Goal: Task Accomplishment & Management: Complete application form

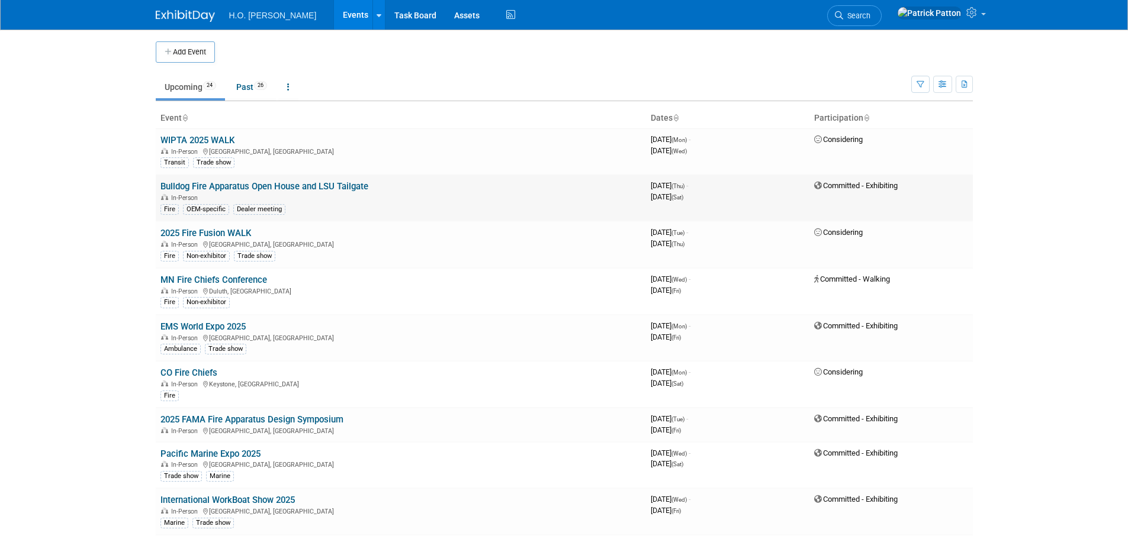
click at [352, 184] on link "Bulldog Fire Apparatus Open House and LSU Tailgate" at bounding box center [264, 186] width 208 height 11
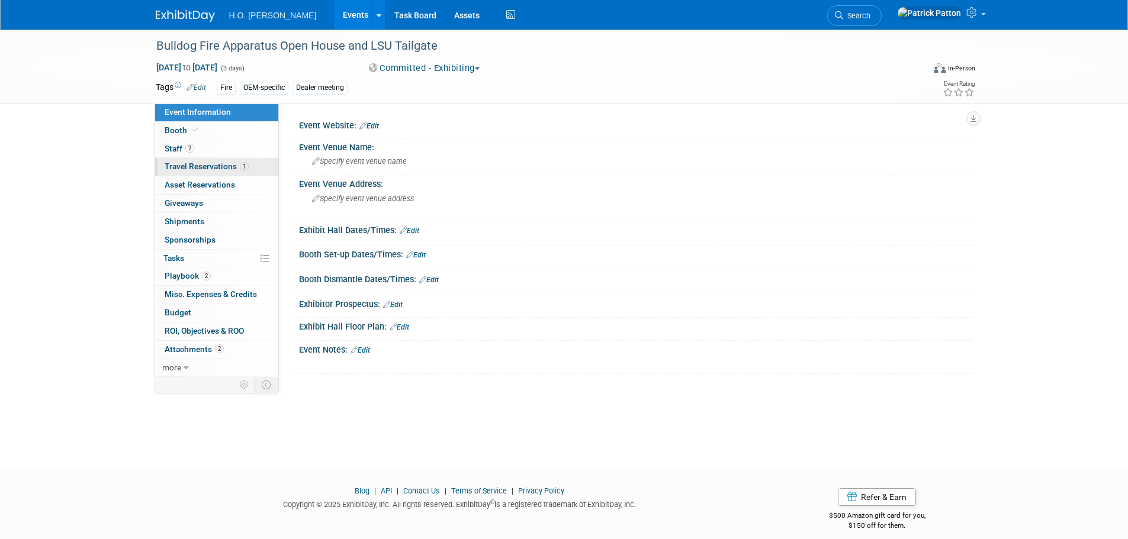
click at [215, 165] on span "Travel Reservations 1" at bounding box center [207, 166] width 84 height 9
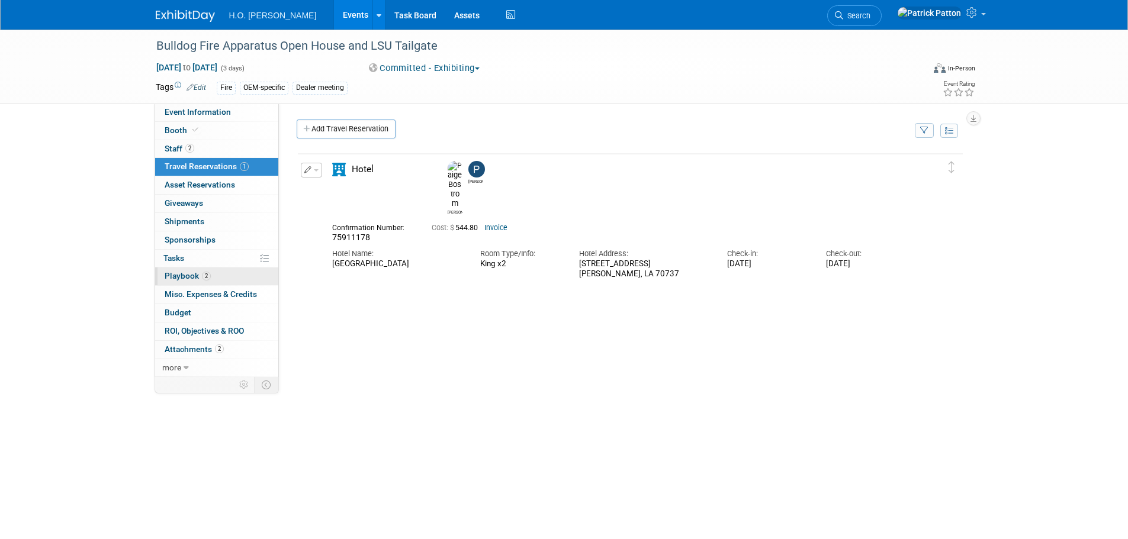
click at [185, 272] on span "Playbook 2" at bounding box center [188, 275] width 46 height 9
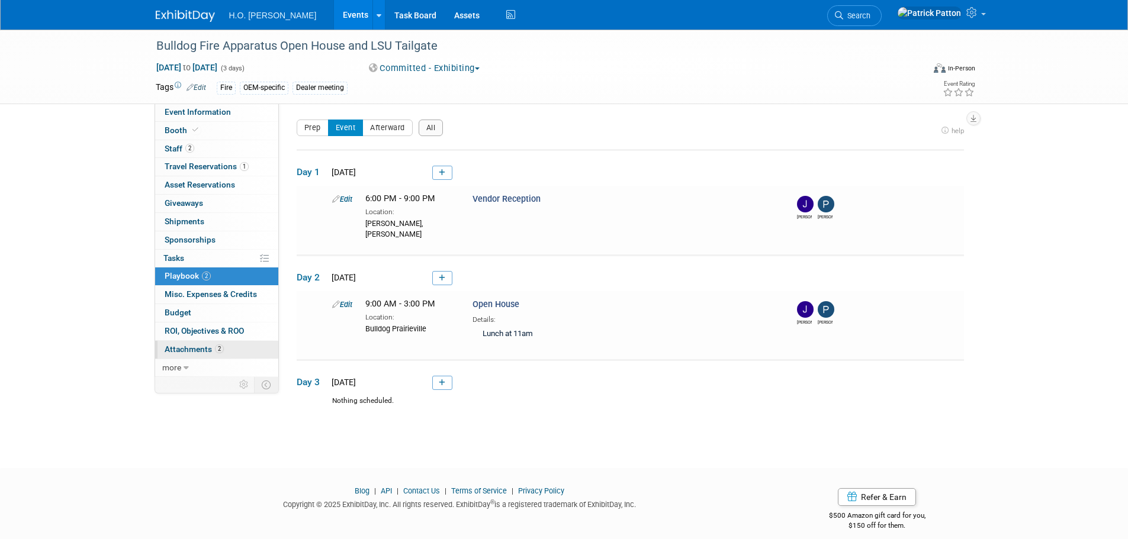
click at [194, 349] on span "Attachments 2" at bounding box center [194, 349] width 59 height 9
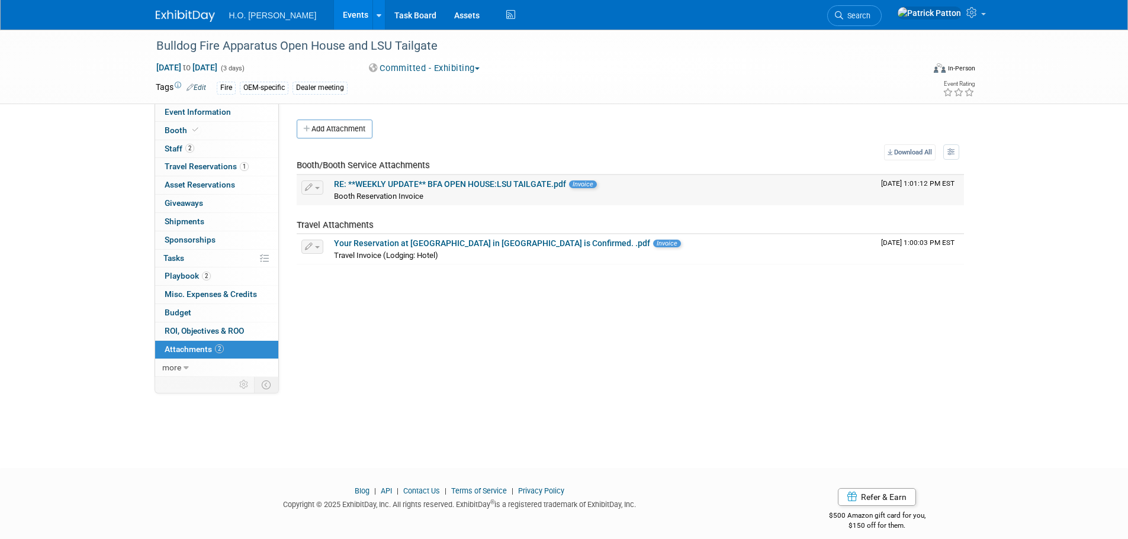
click at [446, 181] on link "RE: **WEEKLY UPDATE** BFA OPEN HOUSE:LSU TAILGATE.pdf" at bounding box center [450, 183] width 232 height 9
click at [211, 111] on span "Event Information" at bounding box center [198, 111] width 66 height 9
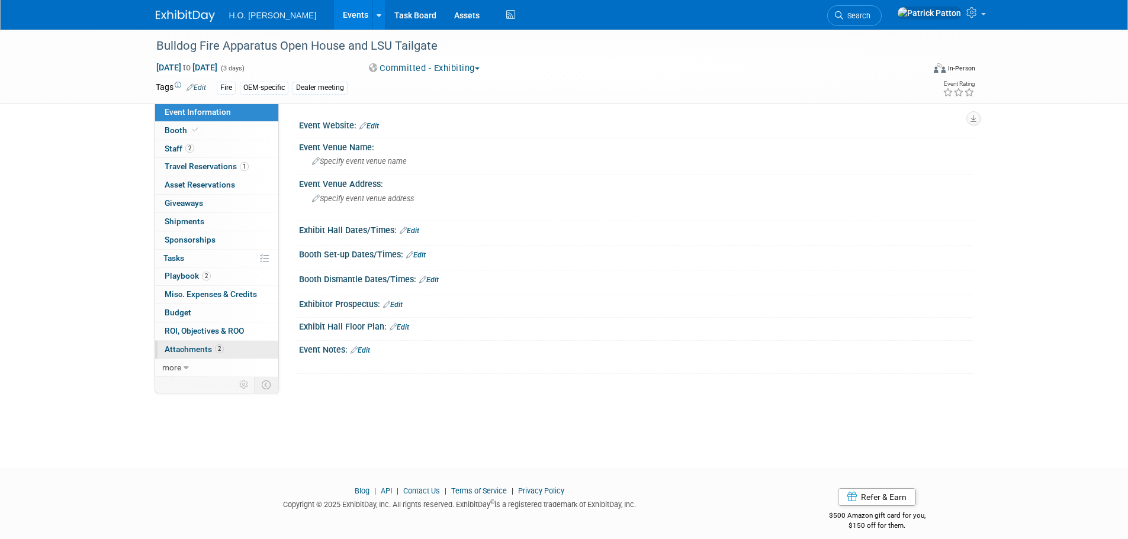
click at [199, 345] on span "Attachments 2" at bounding box center [194, 349] width 59 height 9
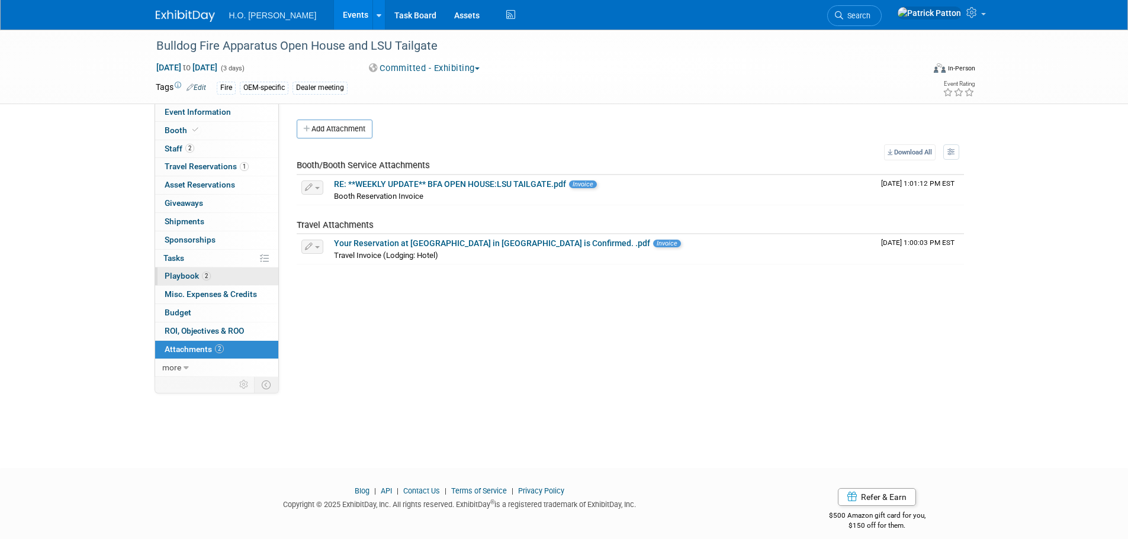
click at [184, 274] on span "Playbook 2" at bounding box center [188, 275] width 46 height 9
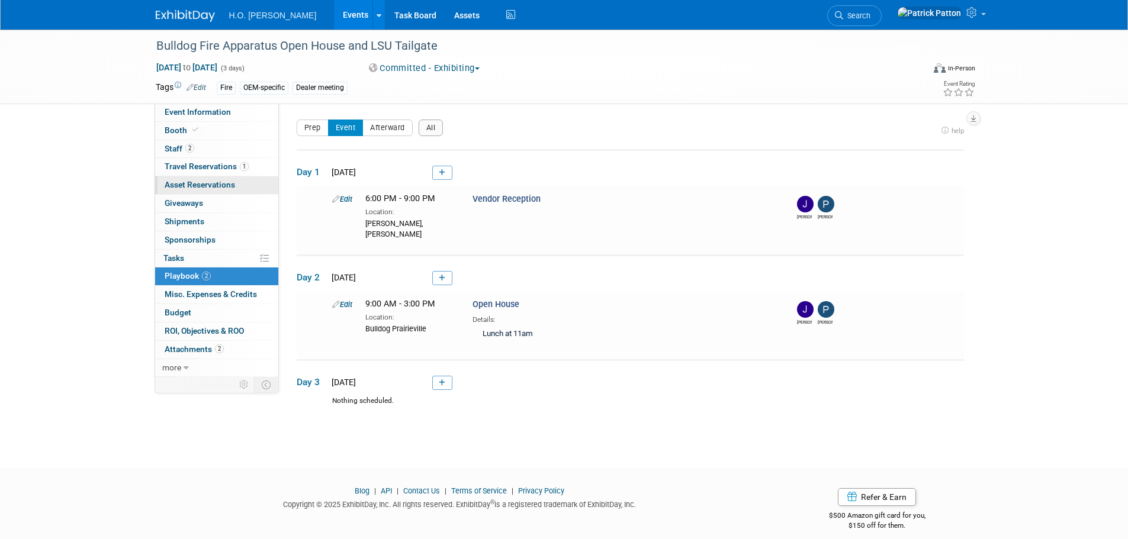
click at [211, 182] on span "Asset Reservations 0" at bounding box center [200, 184] width 70 height 9
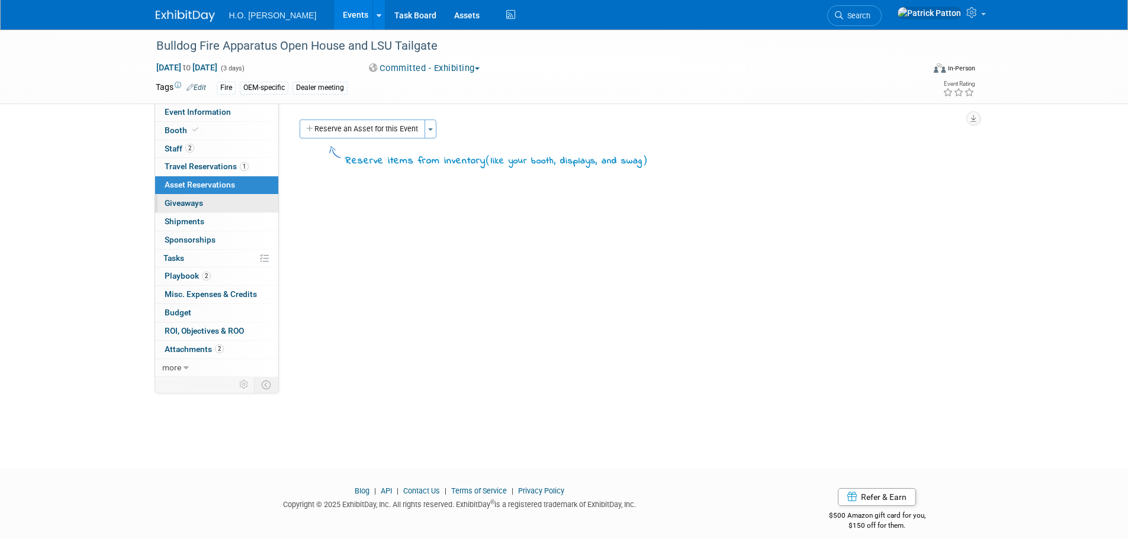
click at [208, 199] on link "0 Giveaways 0" at bounding box center [216, 204] width 123 height 18
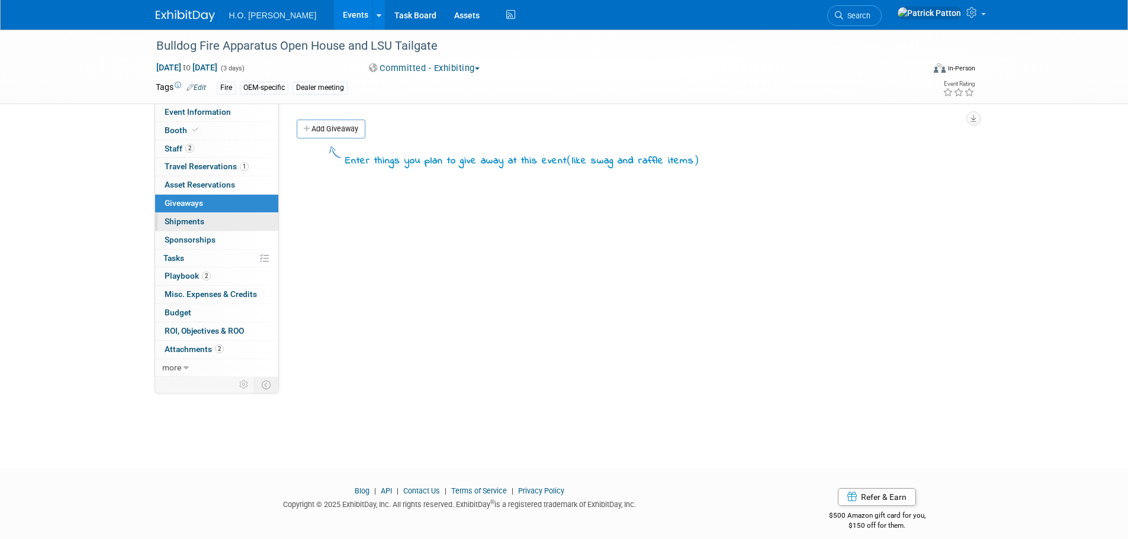
click at [202, 219] on span "Shipments 0" at bounding box center [185, 221] width 40 height 9
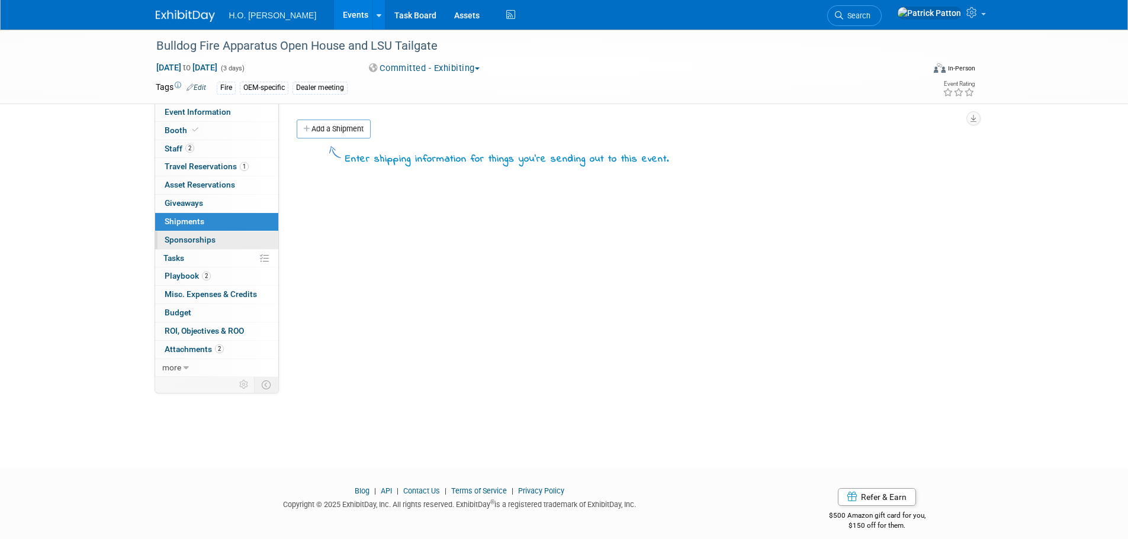
click at [200, 235] on span "Sponsorships 0" at bounding box center [190, 239] width 51 height 9
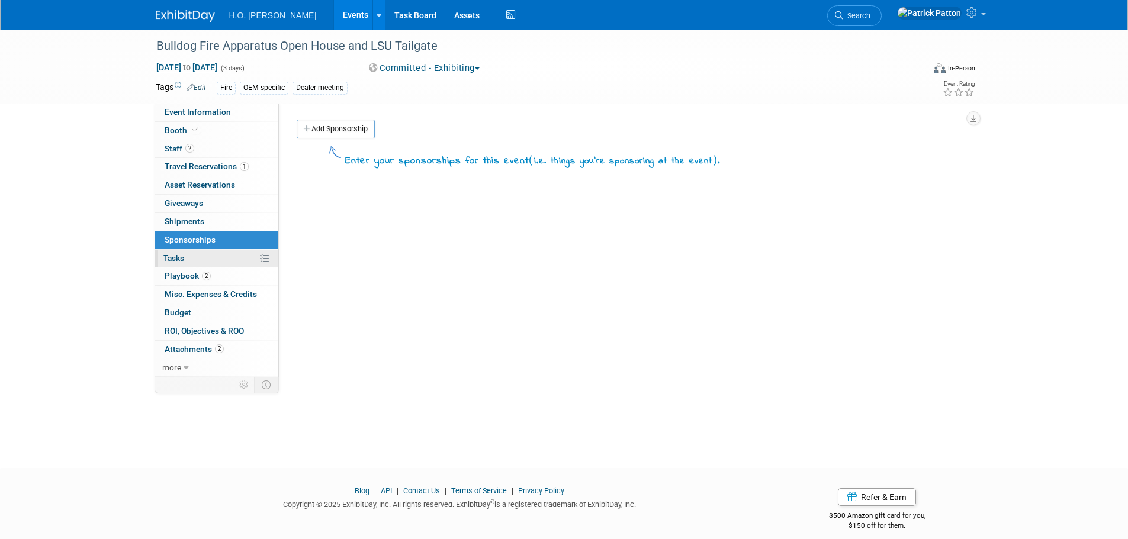
click at [191, 253] on link "0% Tasks 0%" at bounding box center [216, 259] width 123 height 18
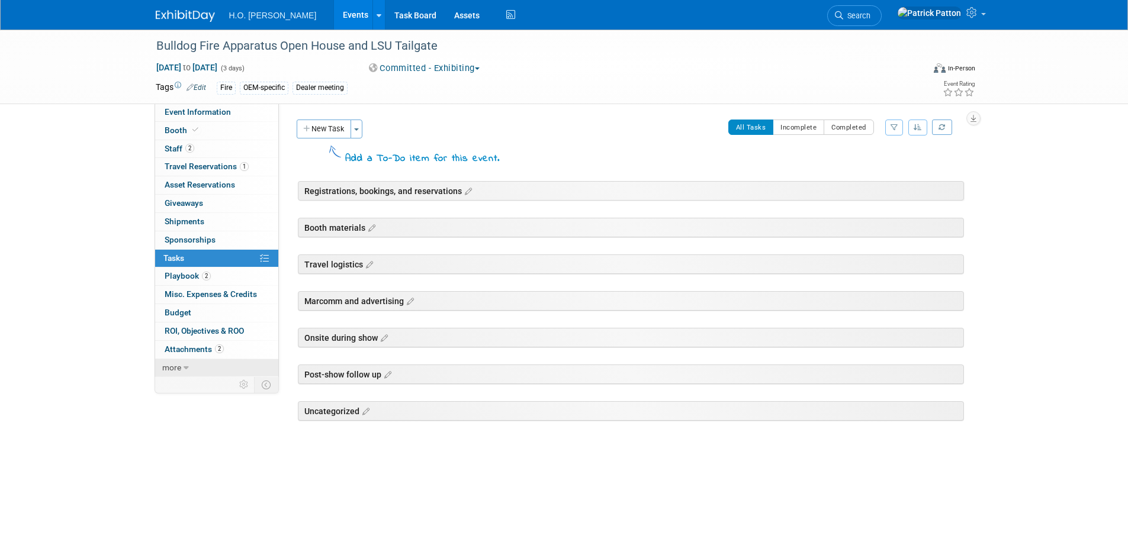
click at [172, 362] on link "more" at bounding box center [216, 368] width 123 height 18
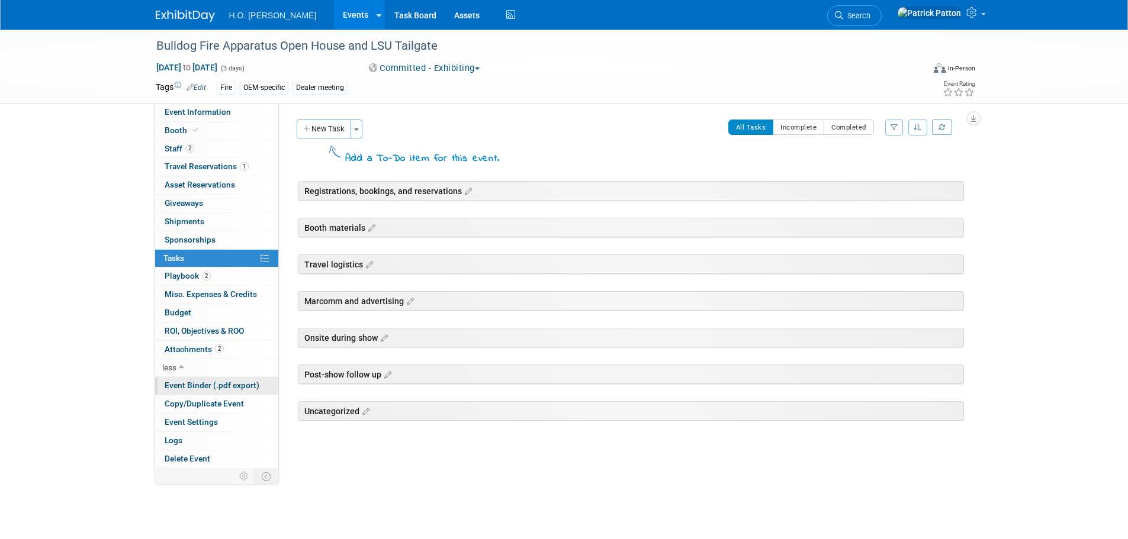
click at [213, 383] on span "Event Binder (.pdf export)" at bounding box center [212, 385] width 95 height 9
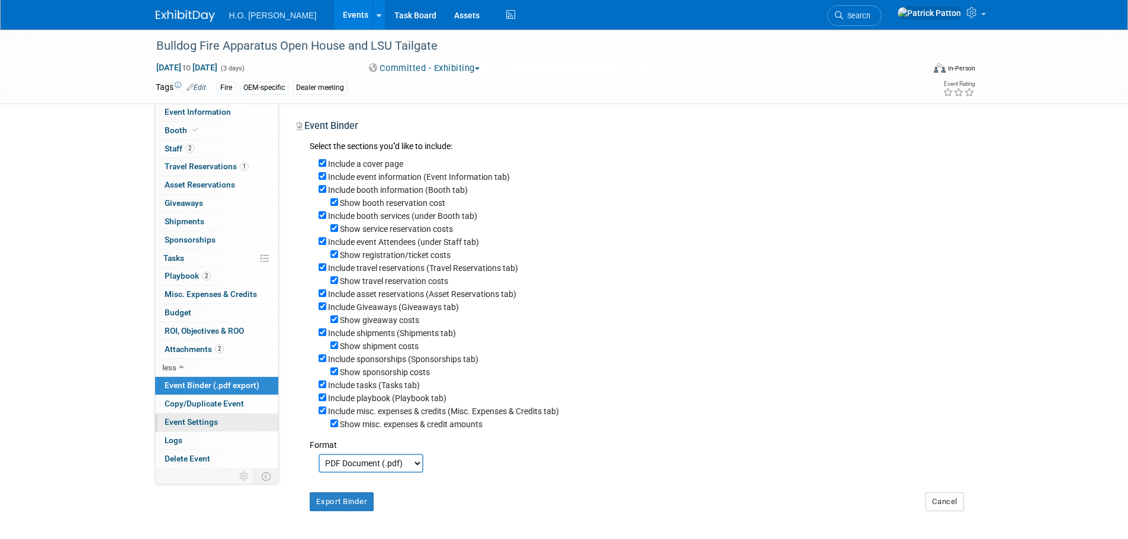
click at [204, 417] on link "Event Settings" at bounding box center [216, 423] width 123 height 18
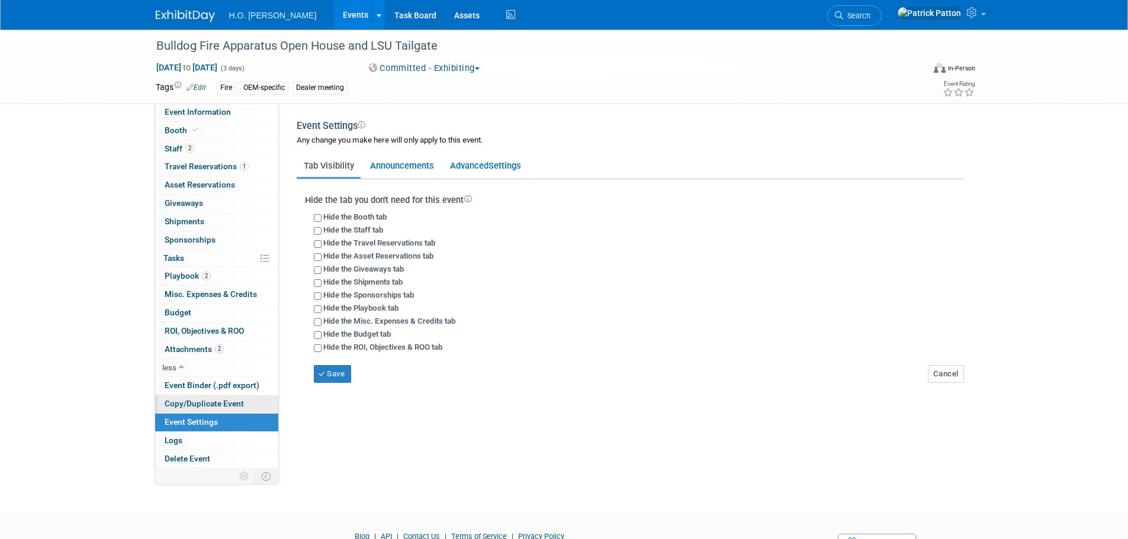
click at [215, 401] on span "Copy/Duplicate Event" at bounding box center [204, 403] width 79 height 9
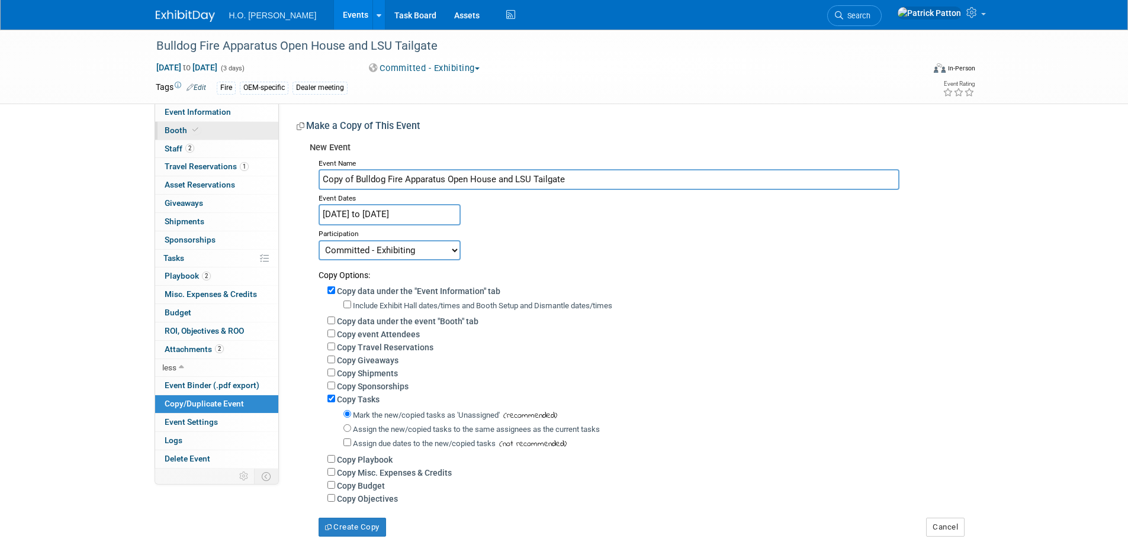
click at [184, 131] on span "Booth" at bounding box center [183, 130] width 36 height 9
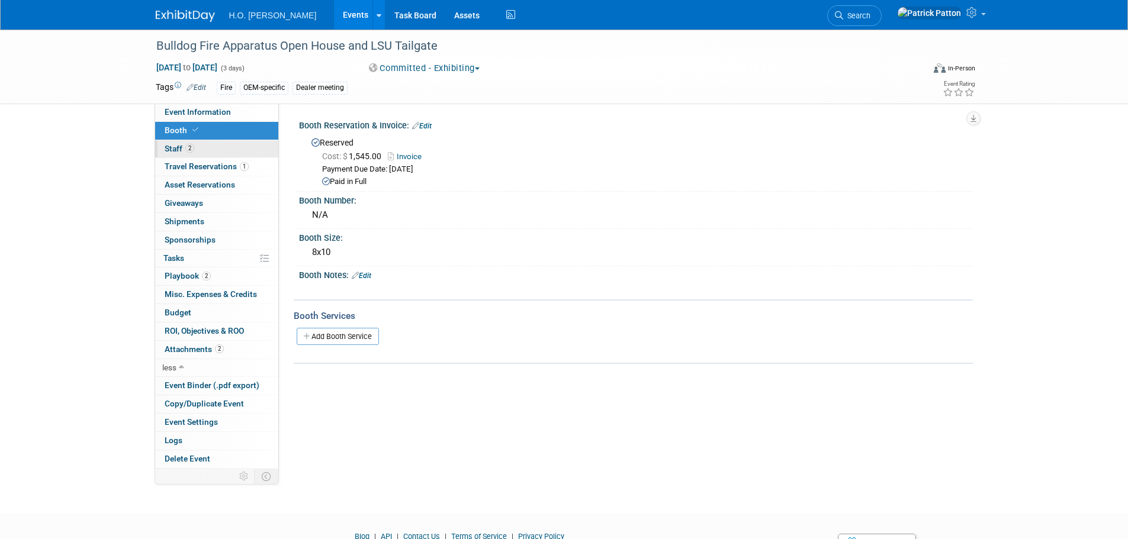
click at [171, 143] on link "2 Staff 2" at bounding box center [216, 149] width 123 height 18
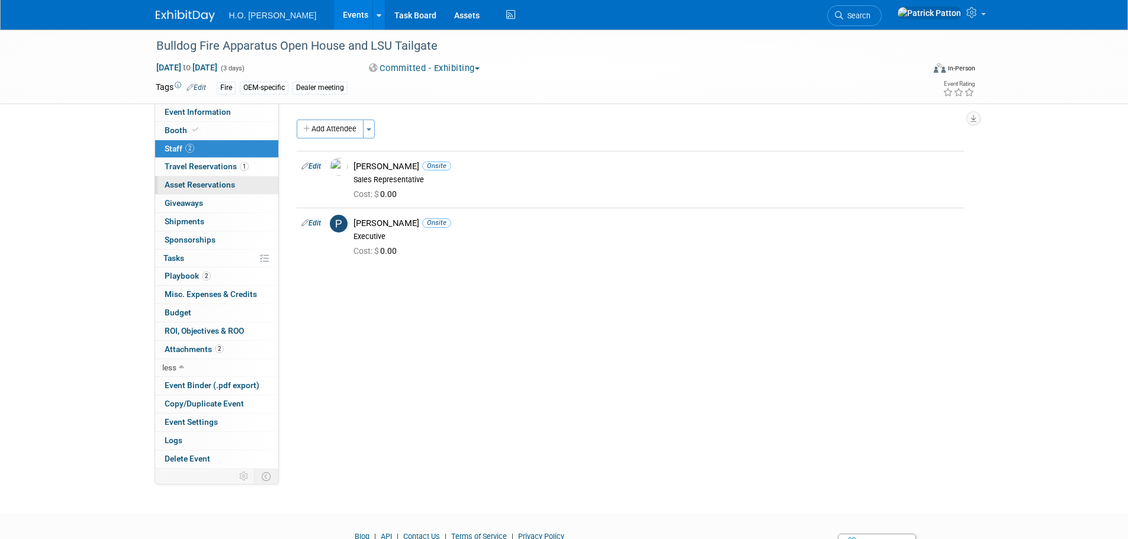
click at [200, 183] on span "Asset Reservations 0" at bounding box center [200, 184] width 70 height 9
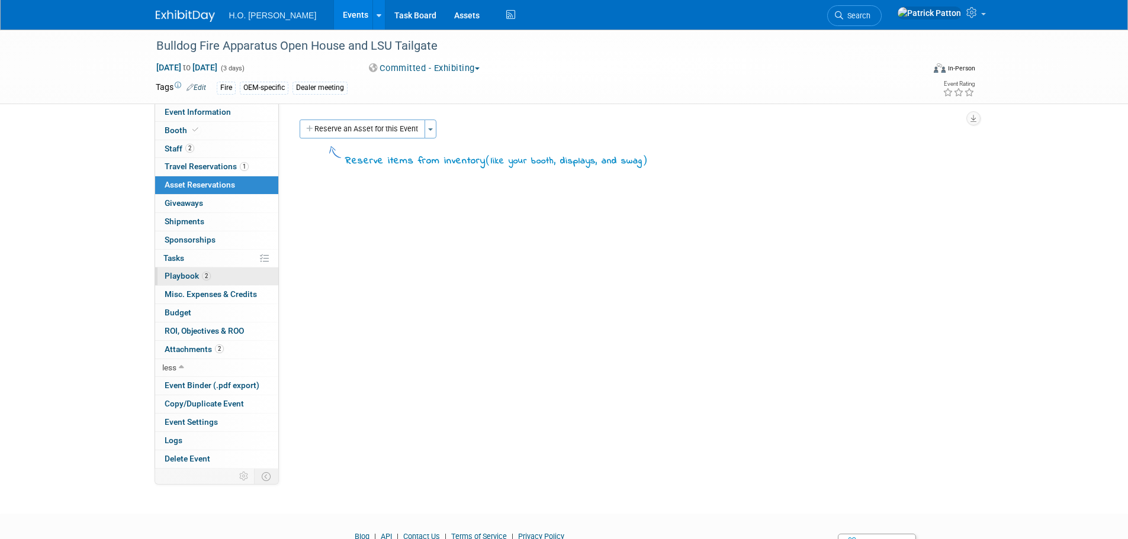
click at [178, 269] on link "2 Playbook 2" at bounding box center [216, 277] width 123 height 18
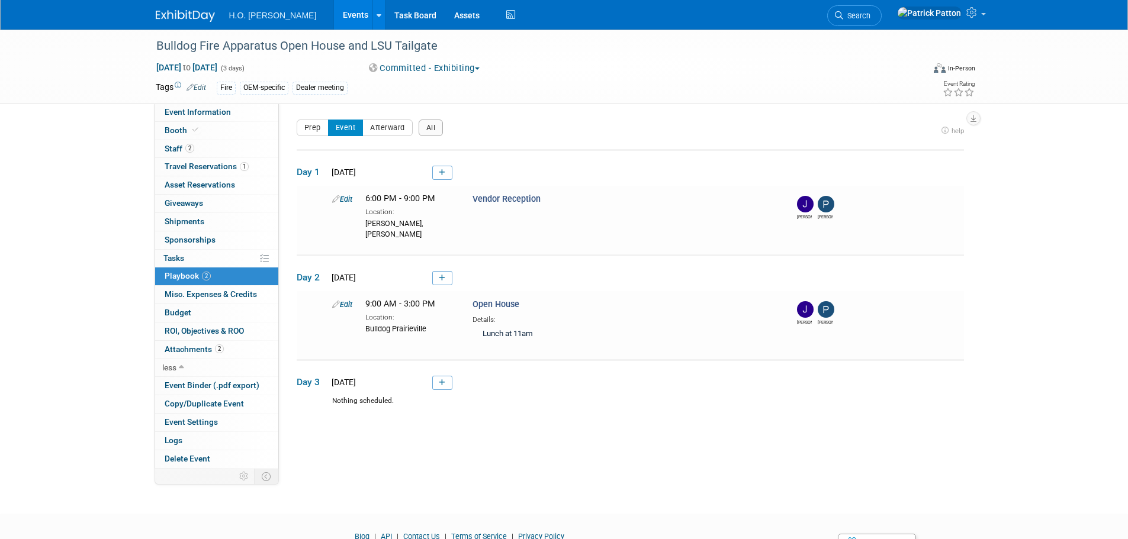
click at [334, 8] on link "Events" at bounding box center [355, 15] width 43 height 30
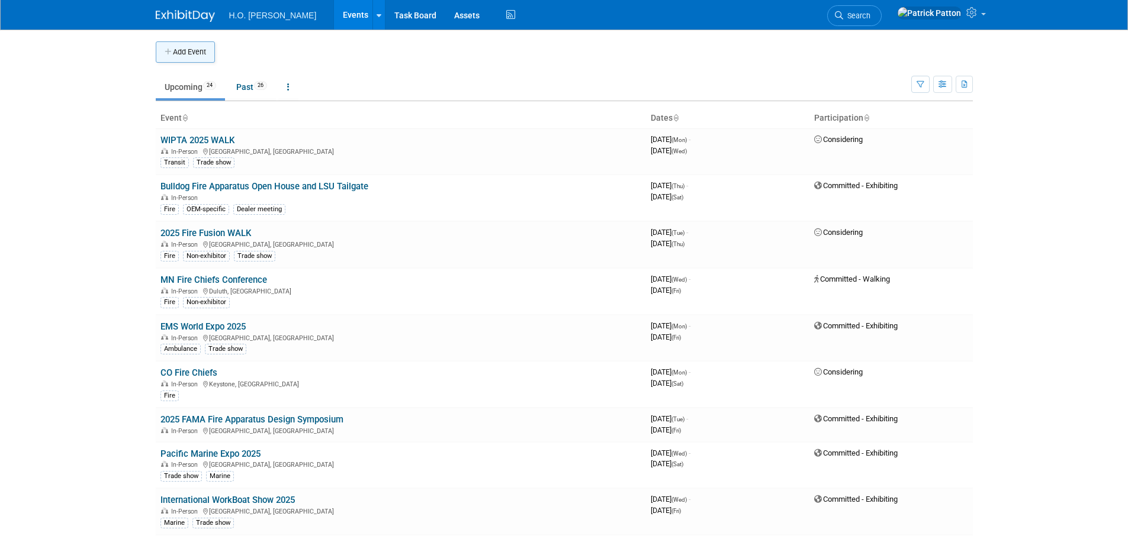
click at [168, 50] on icon "button" at bounding box center [169, 53] width 8 height 8
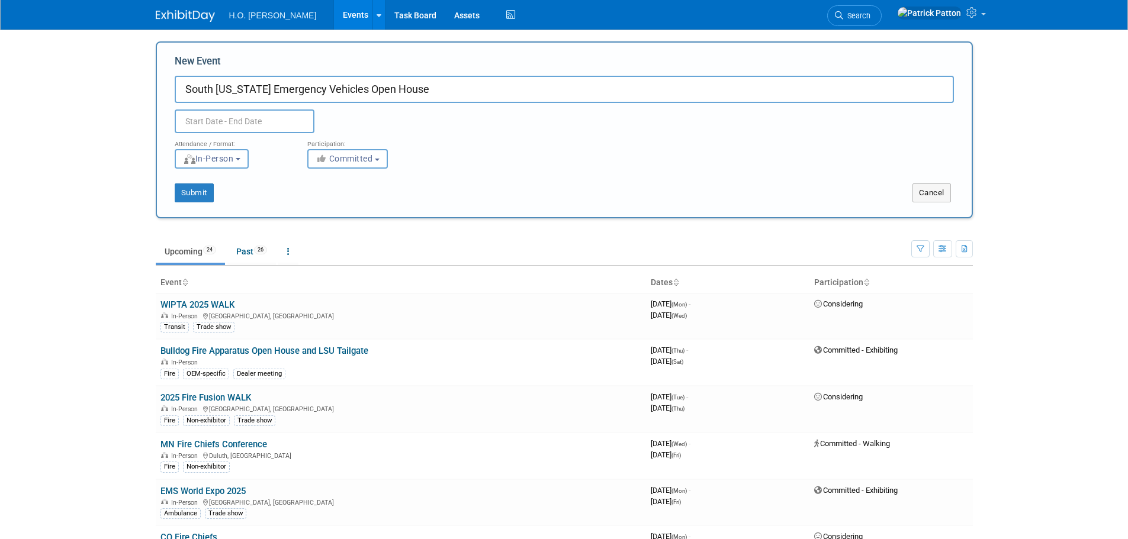
type input "South [US_STATE] Emergency Vehicles Open House"
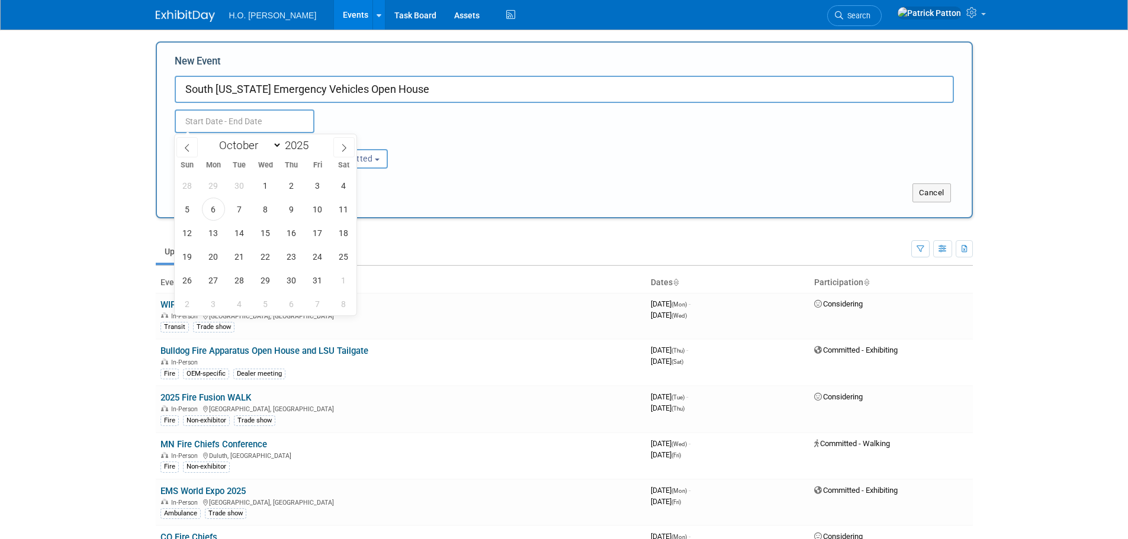
click at [249, 115] on input "text" at bounding box center [245, 122] width 140 height 24
click at [345, 146] on icon at bounding box center [344, 148] width 4 height 8
click at [347, 146] on icon at bounding box center [344, 148] width 8 height 8
select select "11"
click at [316, 210] on span "12" at bounding box center [317, 209] width 23 height 23
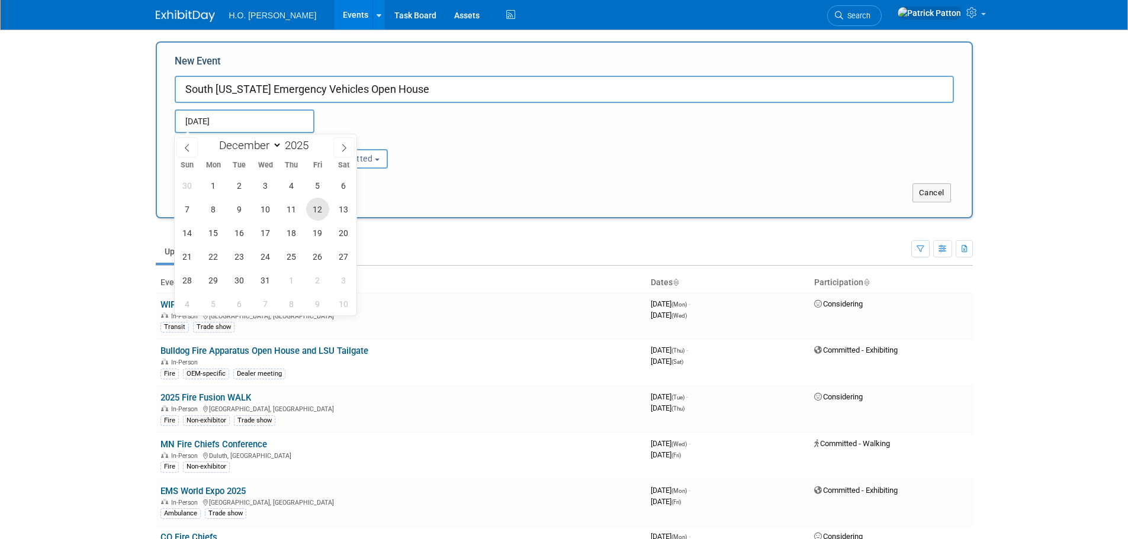
type input "Dec 12, 2025 to Dec 12, 2025"
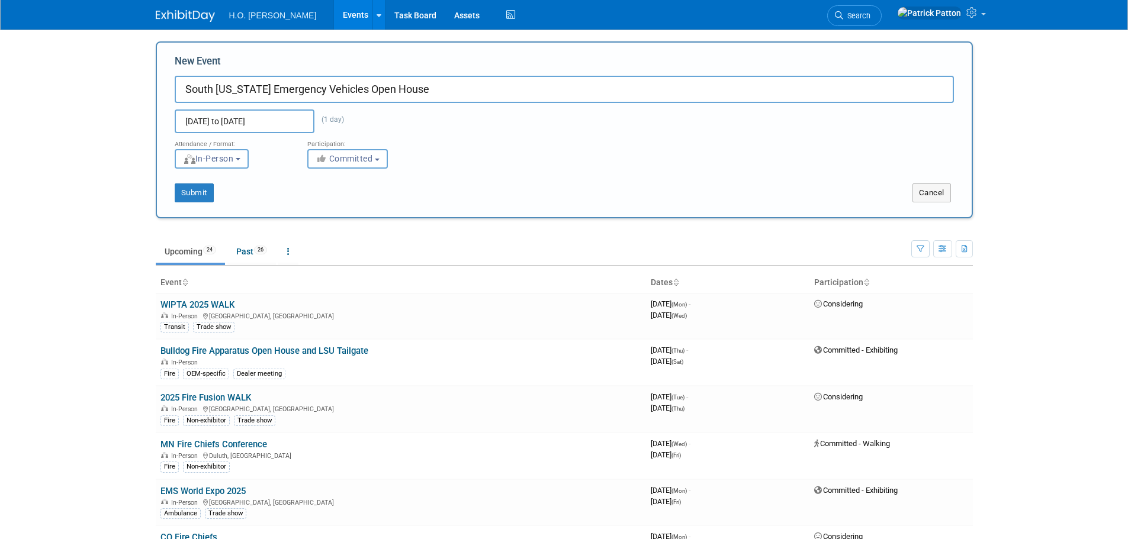
click at [415, 194] on div "Submit" at bounding box center [326, 193] width 339 height 19
click at [197, 190] on button "Submit" at bounding box center [194, 193] width 39 height 19
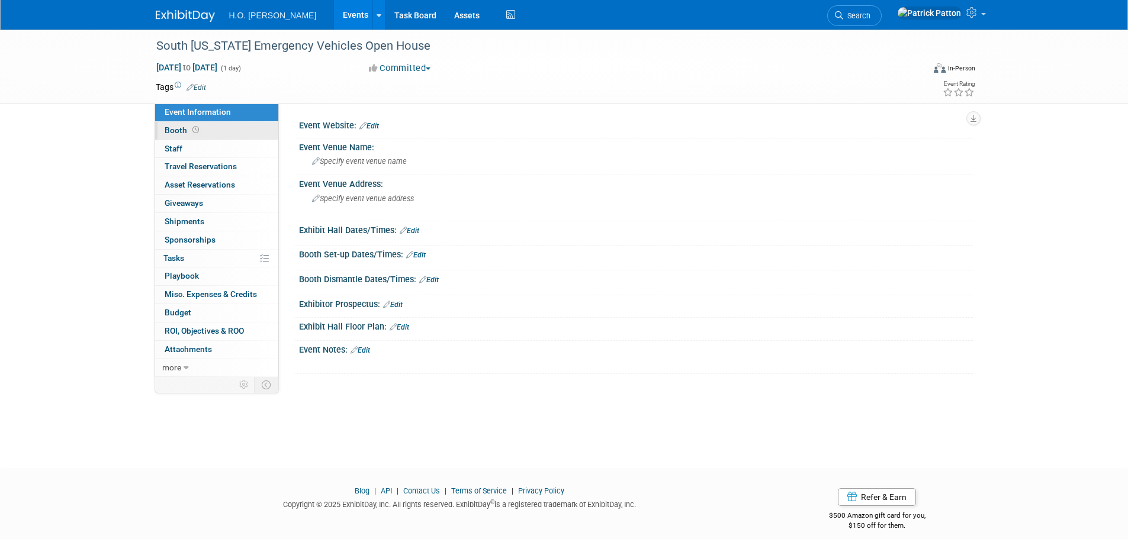
click at [176, 128] on span "Booth" at bounding box center [183, 130] width 37 height 9
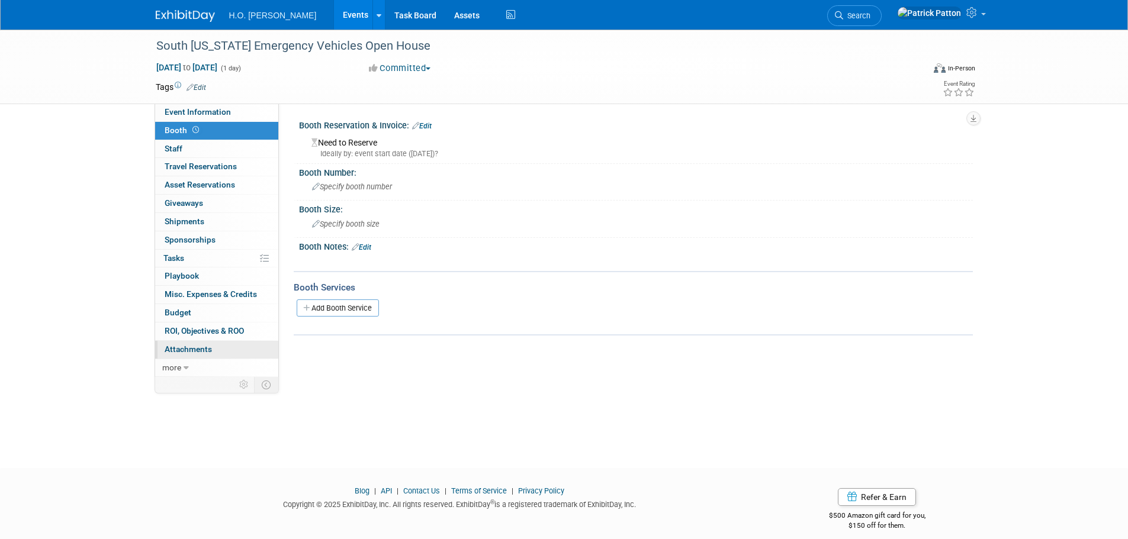
click at [203, 348] on span "Attachments 0" at bounding box center [188, 349] width 47 height 9
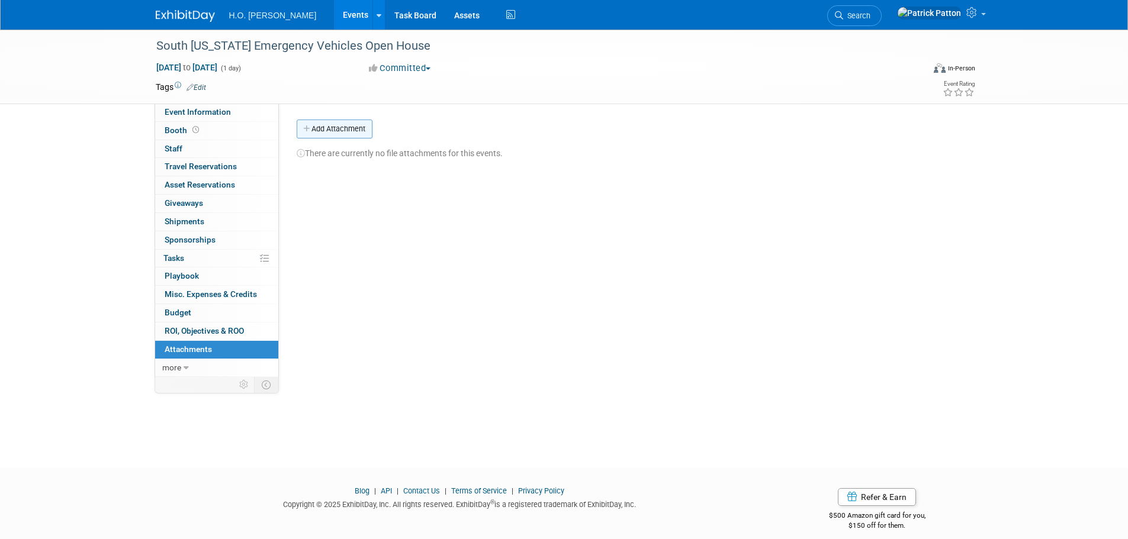
click at [318, 128] on button "Add Attachment" at bounding box center [335, 129] width 76 height 19
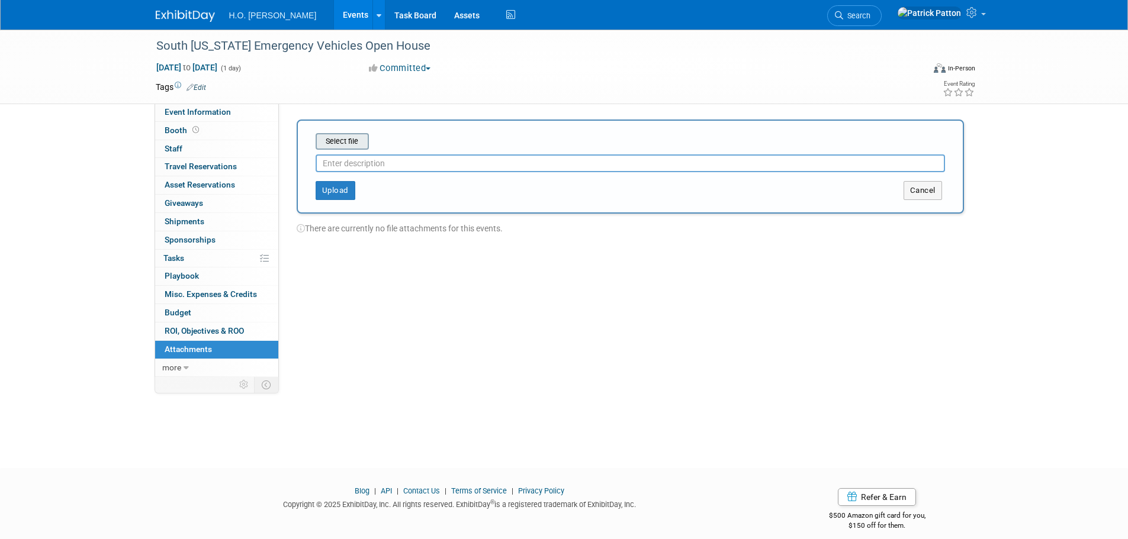
click at [348, 142] on input "file" at bounding box center [297, 141] width 141 height 14
type input "Invite to the event"
click at [327, 185] on button "Upload" at bounding box center [336, 185] width 40 height 19
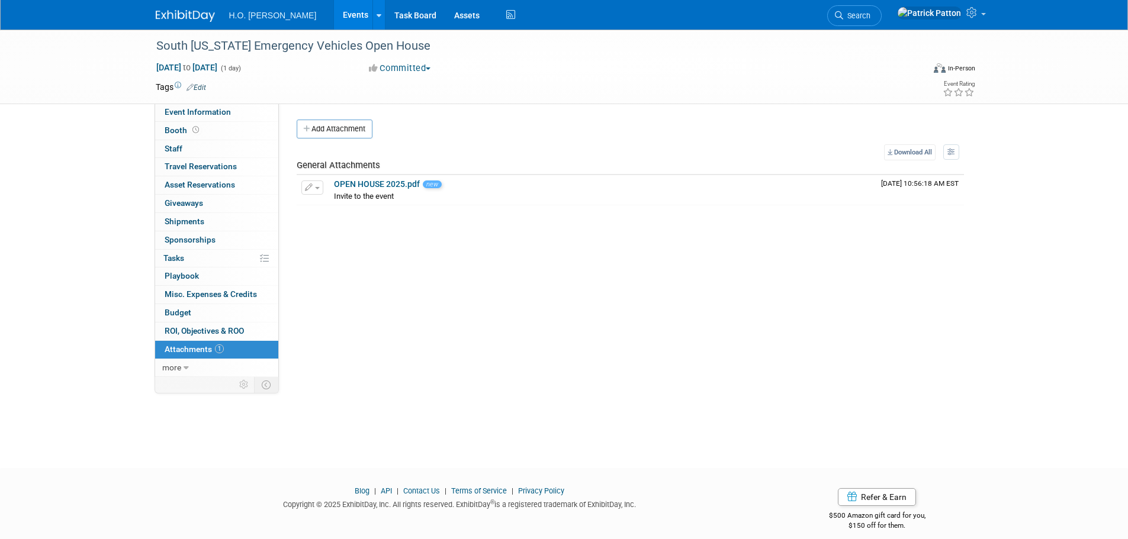
drag, startPoint x: 69, startPoint y: 76, endPoint x: 260, endPoint y: 10, distance: 201.7
click at [70, 76] on div "South Florida Emergency Vehicles Open House Dec 12, 2025 to Dec 12, 2025 (1 day…" at bounding box center [564, 67] width 1128 height 75
click at [254, 14] on span "H.O. [PERSON_NAME]" at bounding box center [273, 15] width 88 height 9
click at [192, 11] on img at bounding box center [185, 16] width 59 height 12
